Goal: Transaction & Acquisition: Purchase product/service

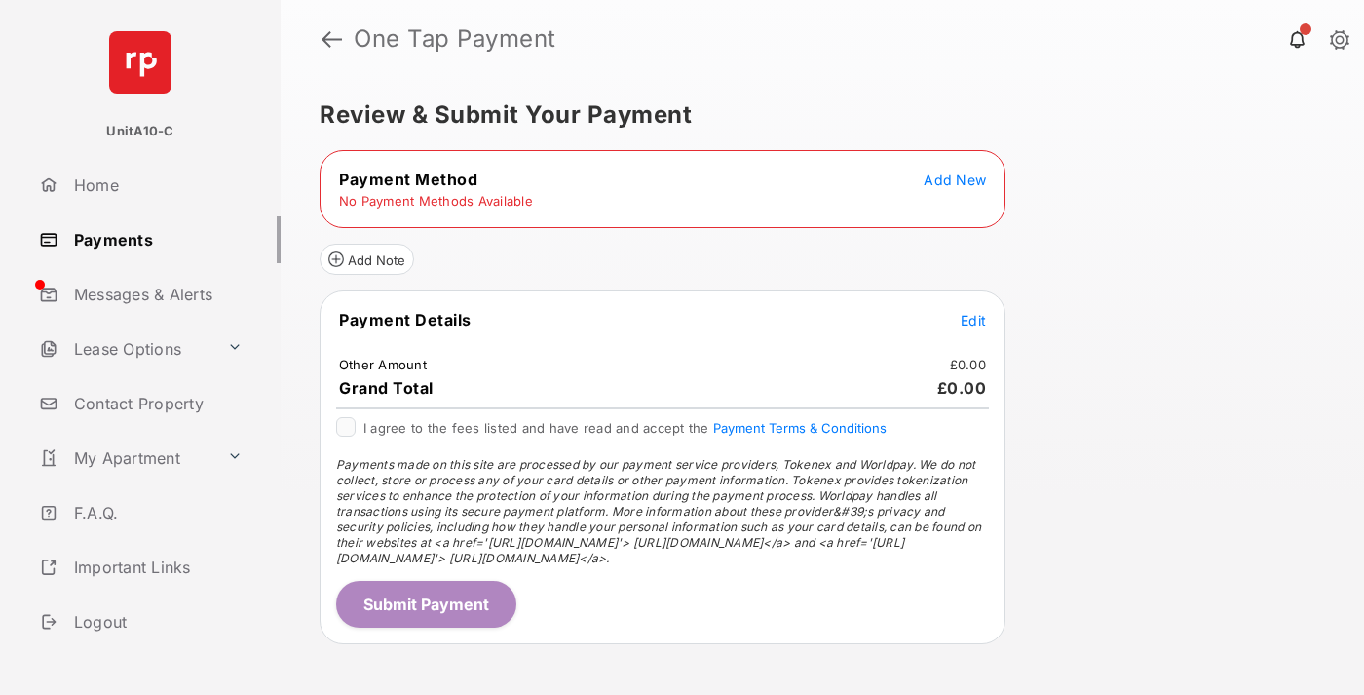
click at [955, 179] on span "Add New" at bounding box center [955, 180] width 62 height 17
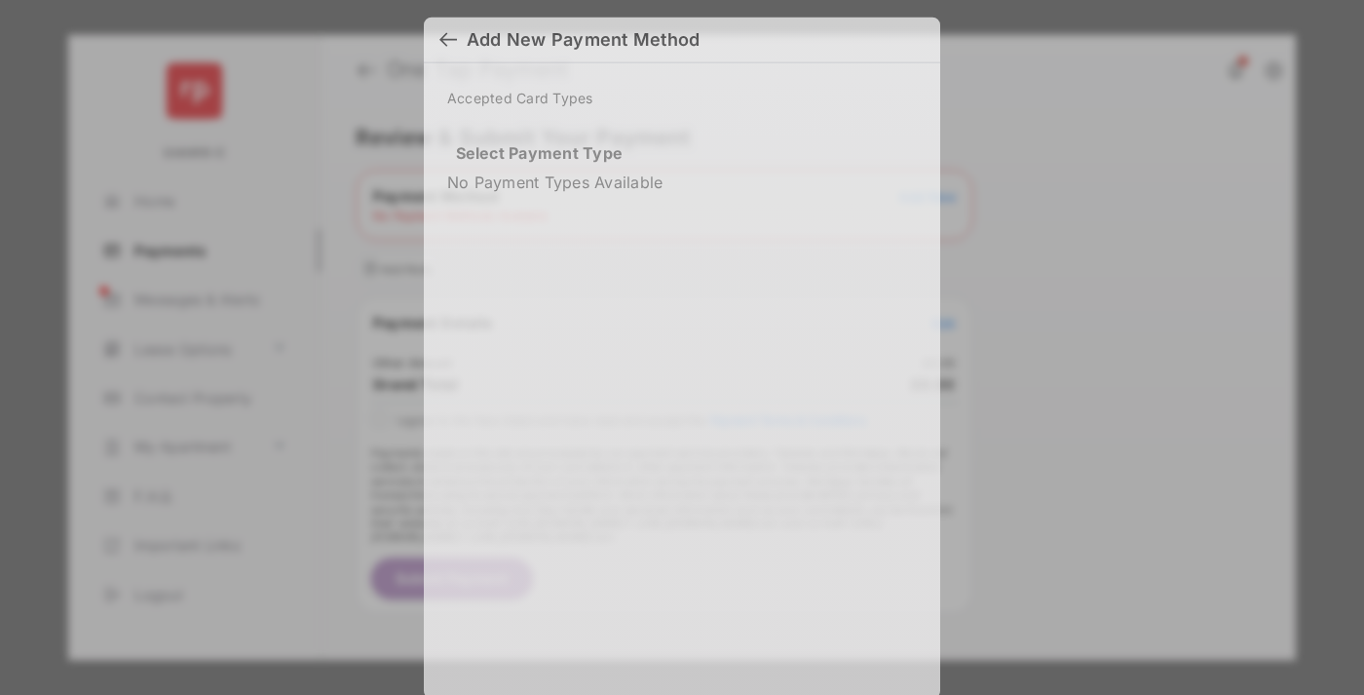
scroll to position [14, 0]
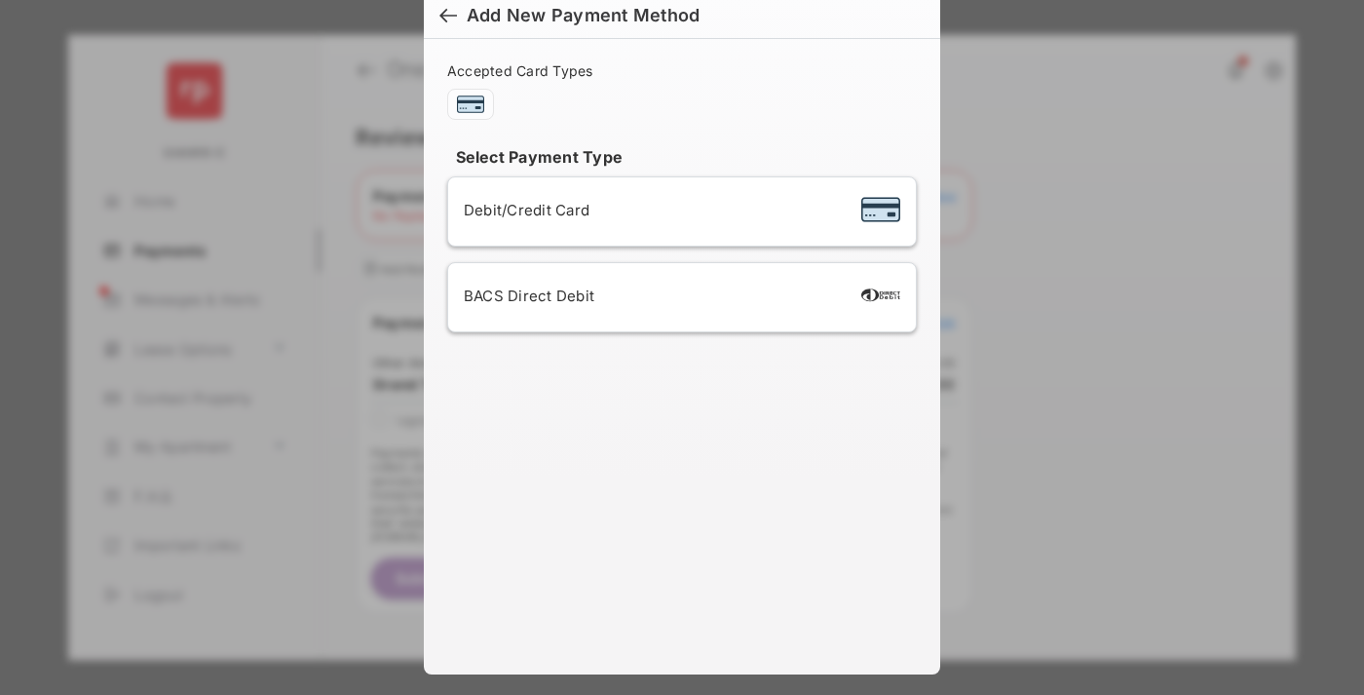
click at [521, 210] on span "Debit/Credit Card" at bounding box center [527, 210] width 126 height 19
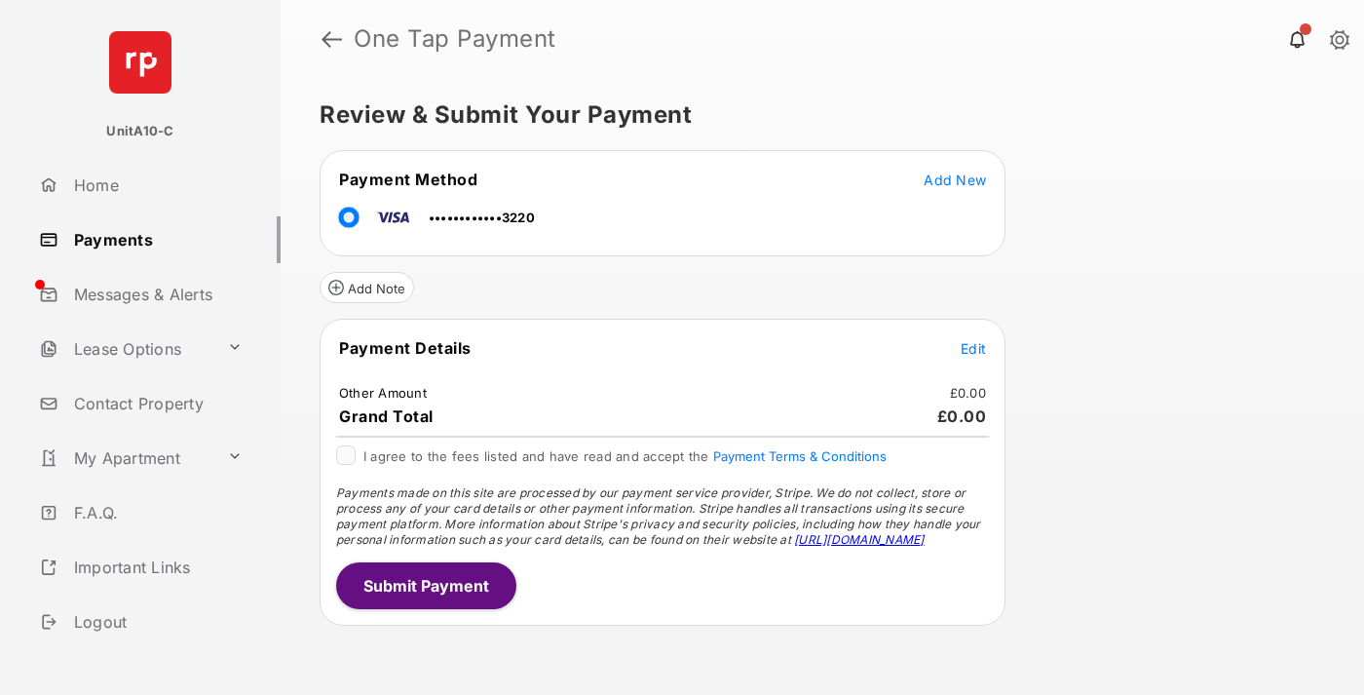
click at [973, 348] on span "Edit" at bounding box center [973, 348] width 25 height 17
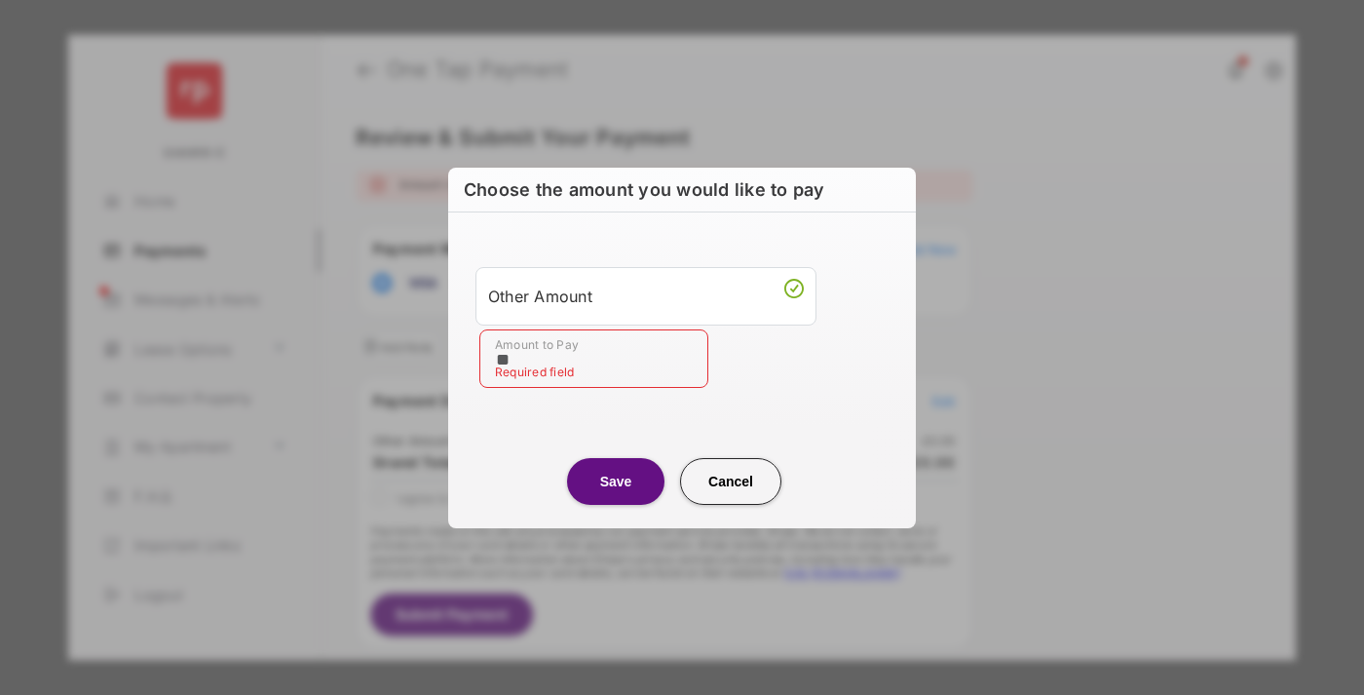
type input "**"
click at [616, 480] on button "Save" at bounding box center [615, 481] width 97 height 47
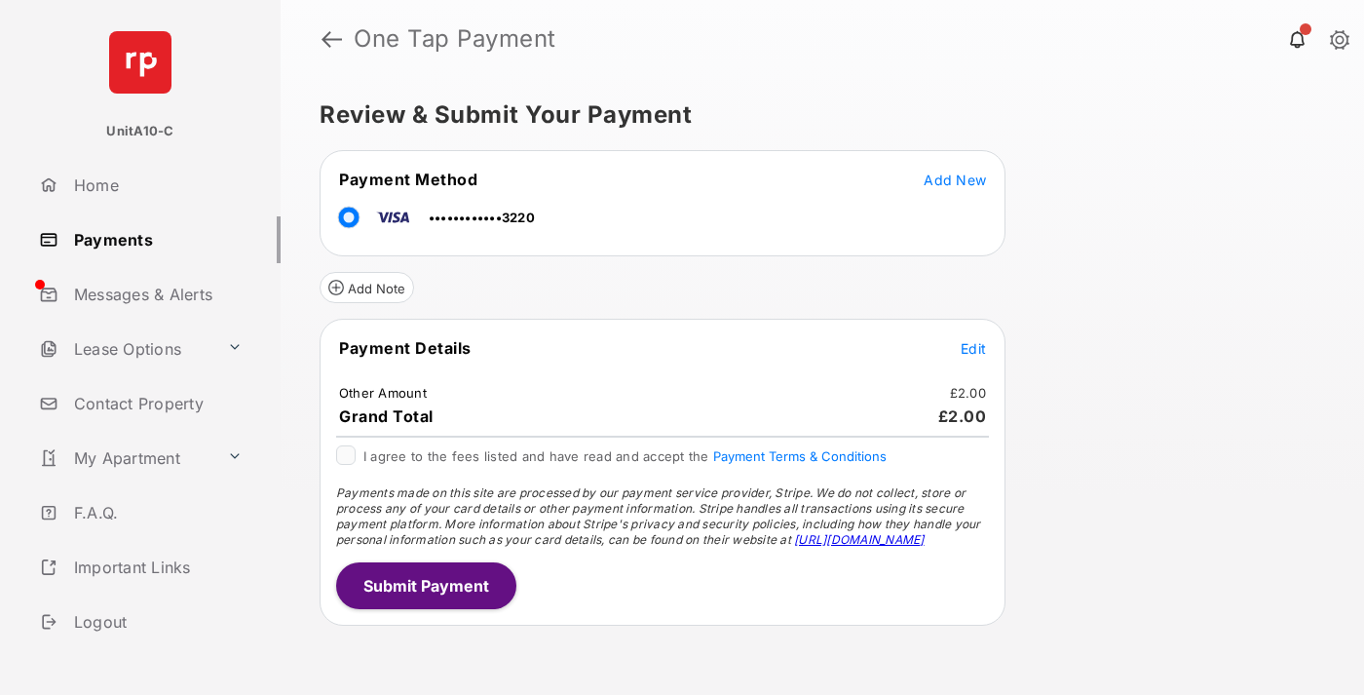
click at [425, 585] on button "Submit Payment" at bounding box center [426, 585] width 180 height 47
